Goal: Task Accomplishment & Management: Manage account settings

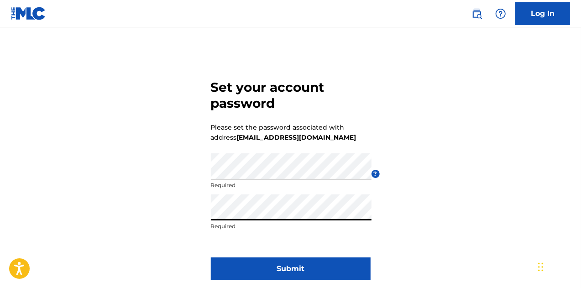
click at [305, 266] on button "Submit" at bounding box center [291, 268] width 160 height 23
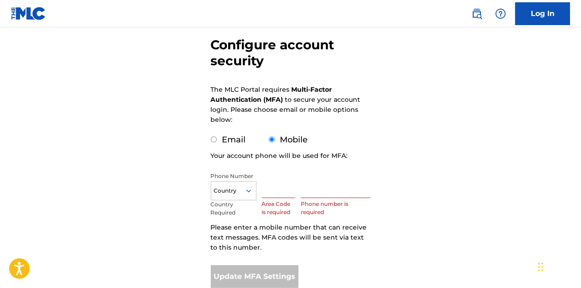
scroll to position [83, 0]
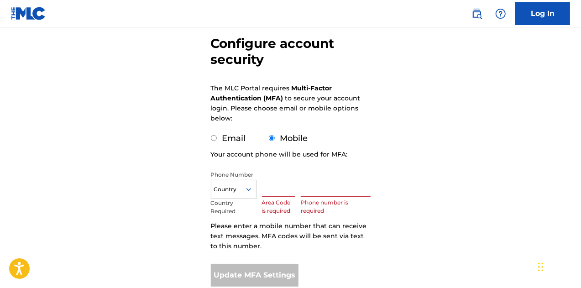
click at [231, 139] on label "Email" at bounding box center [234, 138] width 24 height 10
click at [217, 139] on input "Email" at bounding box center [214, 138] width 6 height 6
radio input "true"
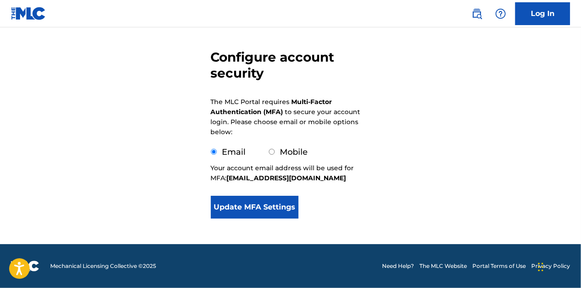
click at [271, 204] on button "Update MFA Settings" at bounding box center [255, 207] width 88 height 23
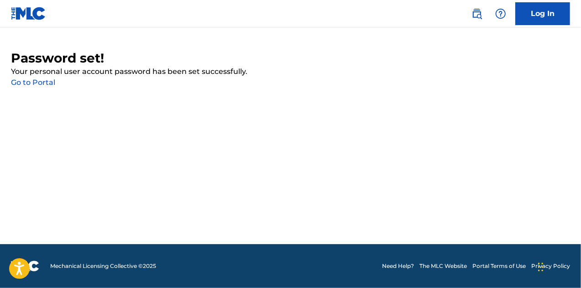
click at [48, 83] on link "Go to Portal" at bounding box center [33, 82] width 44 height 9
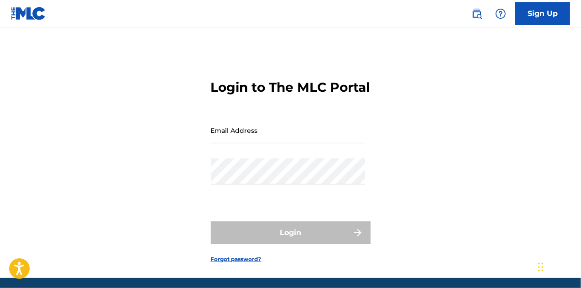
click at [239, 133] on form "Login to The MLC Portal Email Address Password Login Forgot password?" at bounding box center [291, 164] width 160 height 228
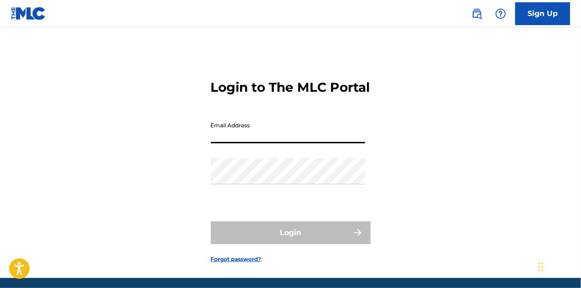
click at [239, 143] on input "Email Address" at bounding box center [288, 130] width 154 height 26
type input "[EMAIL_ADDRESS][DOMAIN_NAME]"
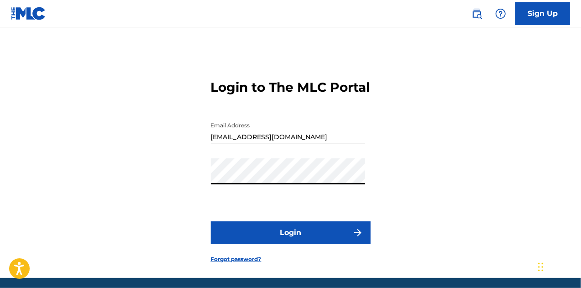
click at [211, 221] on button "Login" at bounding box center [291, 232] width 160 height 23
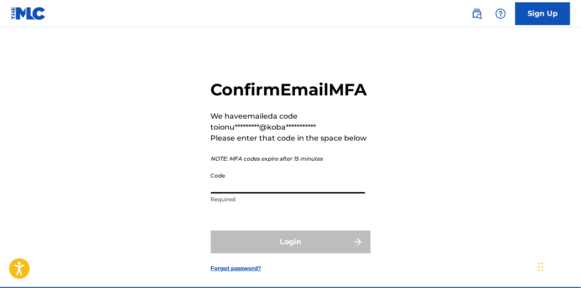
click at [269, 193] on input "Code" at bounding box center [288, 180] width 154 height 26
paste input "352782"
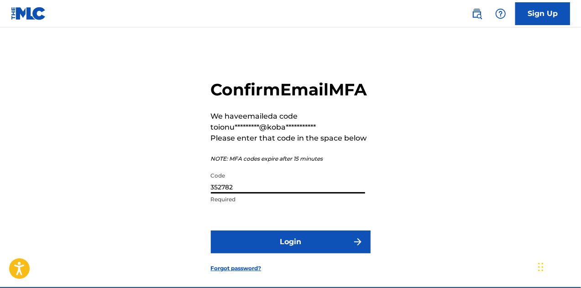
type input "352782"
click at [282, 253] on button "Login" at bounding box center [291, 241] width 160 height 23
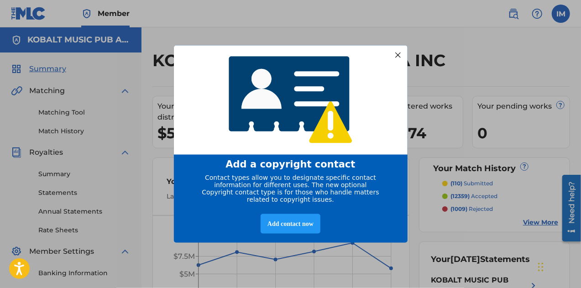
click at [396, 53] on div at bounding box center [397, 55] width 12 height 12
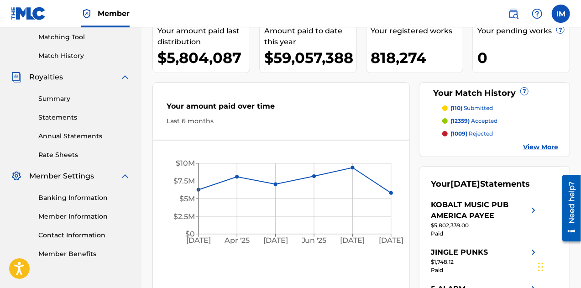
scroll to position [78, 0]
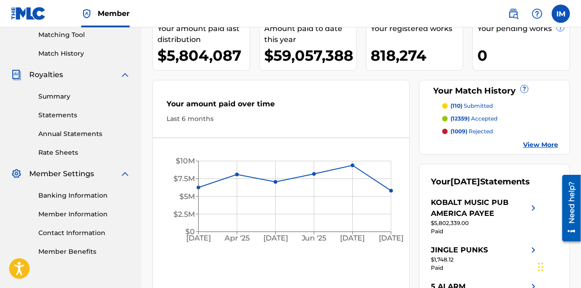
click at [59, 91] on div "Summary Statements Annual Statements Rate Sheets" at bounding box center [71, 118] width 120 height 77
click at [59, 93] on link "Summary" at bounding box center [84, 97] width 92 height 10
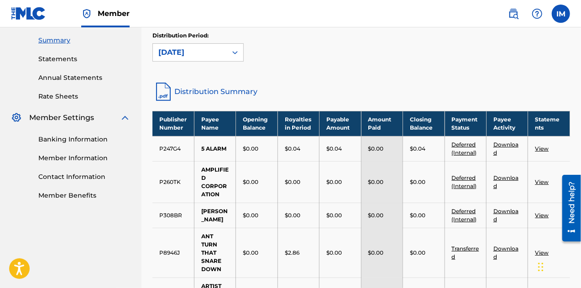
scroll to position [134, 0]
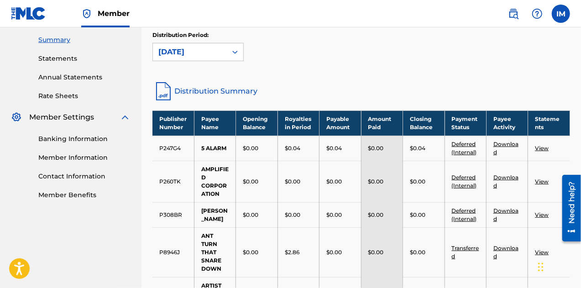
click at [79, 139] on link "Banking Information" at bounding box center [84, 139] width 92 height 10
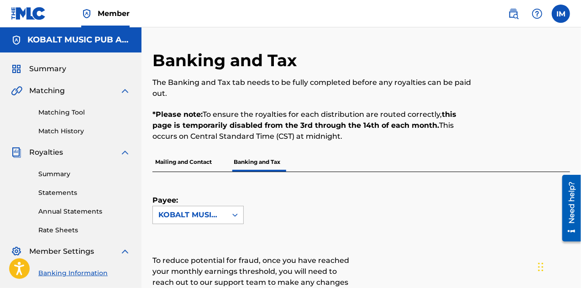
click at [217, 221] on div "KOBALT MUSIC PUB AMERICA INC" at bounding box center [190, 214] width 74 height 17
click at [292, 171] on div "Mailing and Contact Banking and Tax" at bounding box center [360, 161] width 417 height 19
click at [67, 197] on link "Statements" at bounding box center [84, 193] width 92 height 10
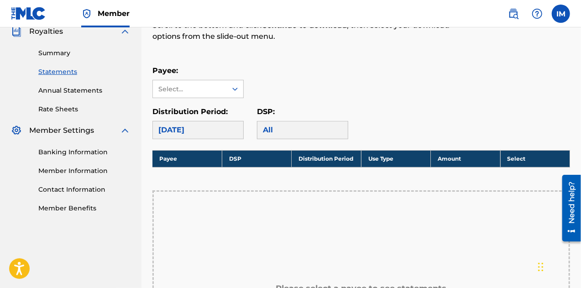
scroll to position [124, 0]
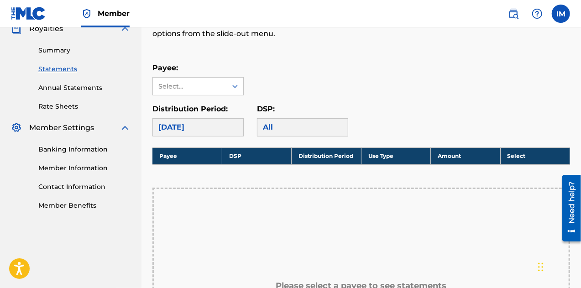
click at [309, 123] on div "All" at bounding box center [302, 127] width 91 height 18
click at [304, 127] on div "All" at bounding box center [302, 127] width 91 height 18
click at [218, 125] on div "[DATE]" at bounding box center [197, 127] width 91 height 18
click at [215, 131] on div "[DATE]" at bounding box center [197, 127] width 91 height 18
click at [215, 90] on div "Select..." at bounding box center [189, 87] width 62 height 10
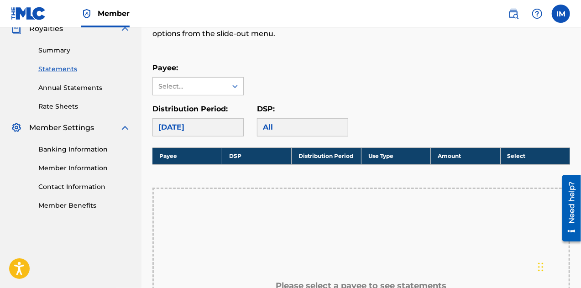
click at [290, 84] on div "Payee: Select..." at bounding box center [360, 79] width 417 height 33
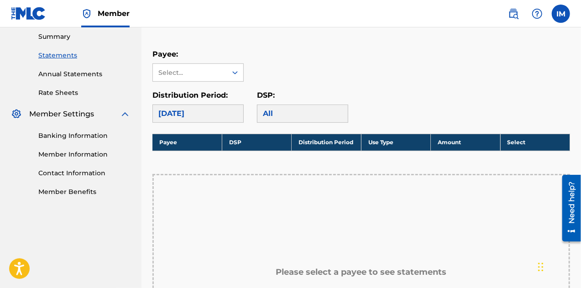
scroll to position [99, 0]
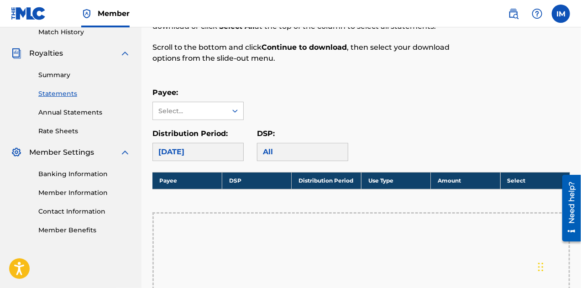
click at [64, 78] on link "Summary" at bounding box center [84, 75] width 92 height 10
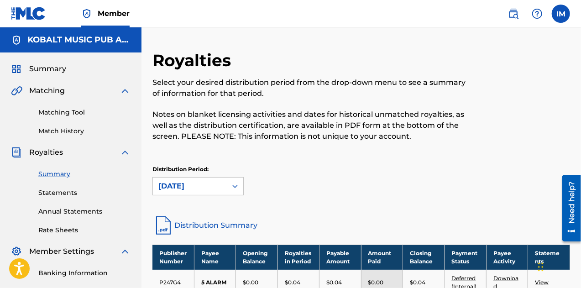
scroll to position [129, 0]
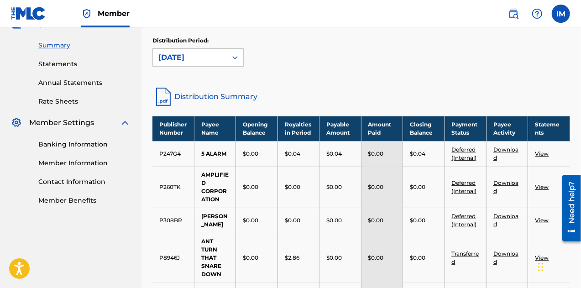
click at [75, 105] on link "Rate Sheets" at bounding box center [84, 102] width 92 height 10
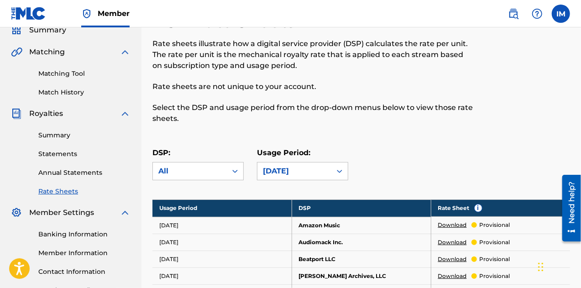
scroll to position [38, 0]
